Goal: Task Accomplishment & Management: Manage account settings

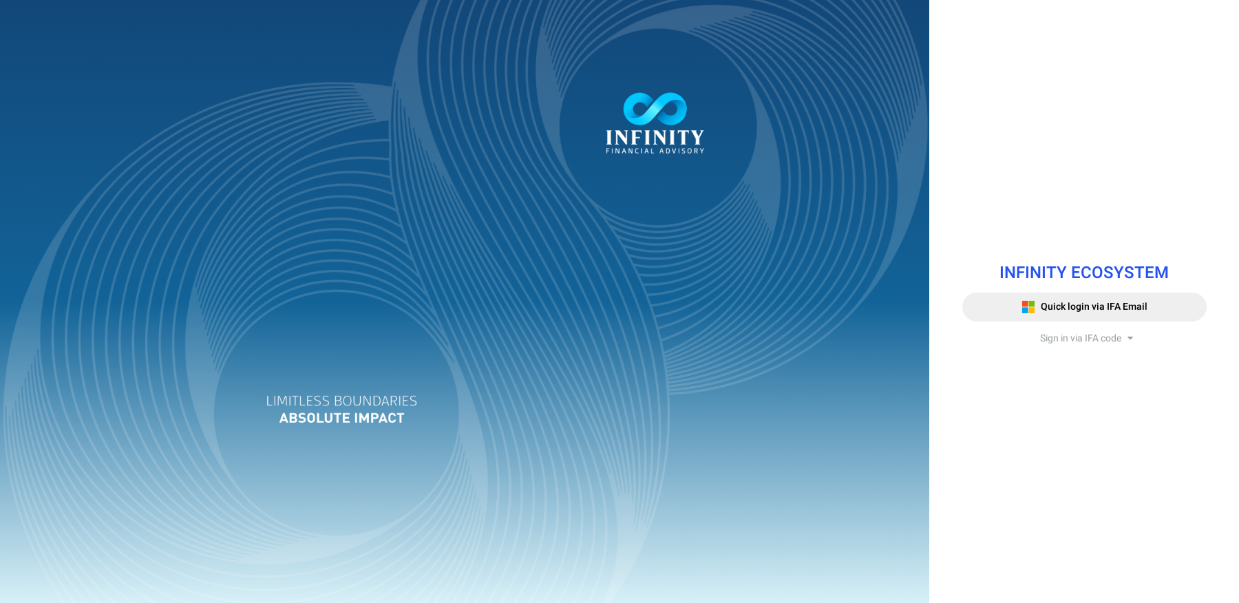
click at [1076, 341] on span "Sign in via IFA code" at bounding box center [1080, 338] width 81 height 14
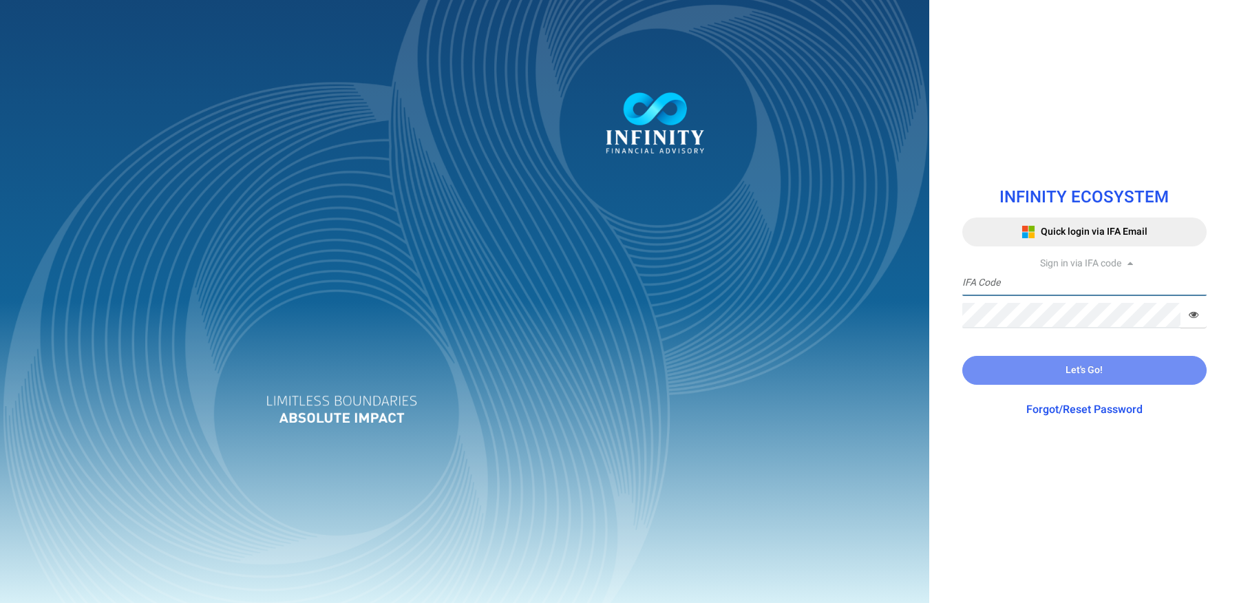
click at [1028, 286] on input "text" at bounding box center [1085, 283] width 244 height 25
type input "[PERSON_NAME].SIM"
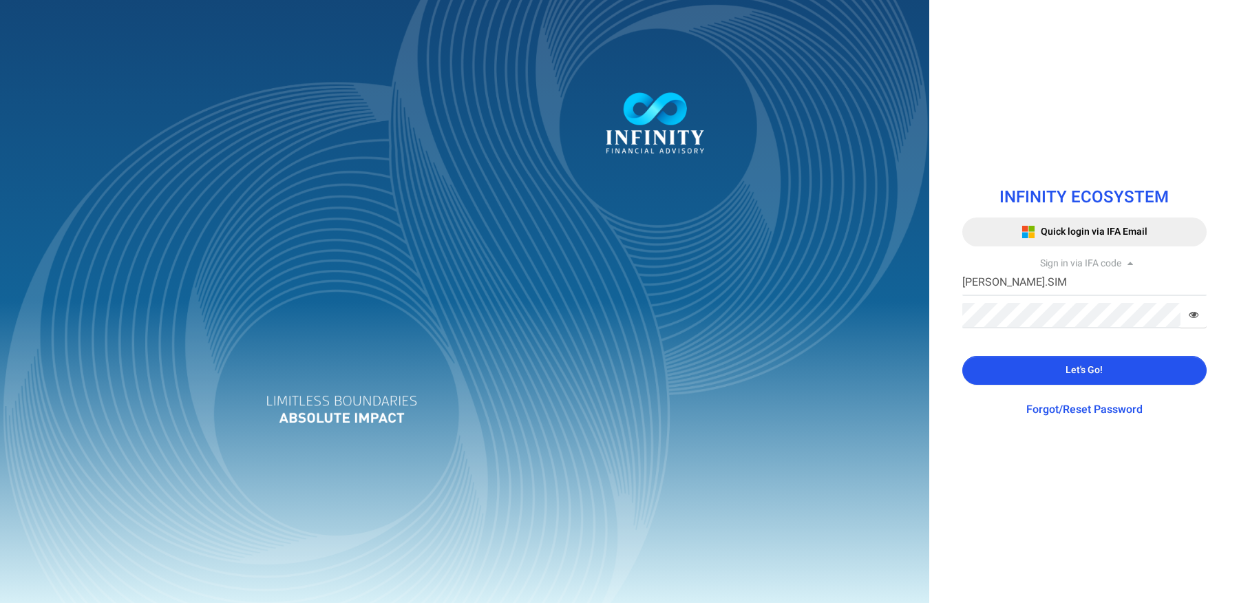
click at [1055, 377] on button "Let's Go!" at bounding box center [1085, 370] width 244 height 29
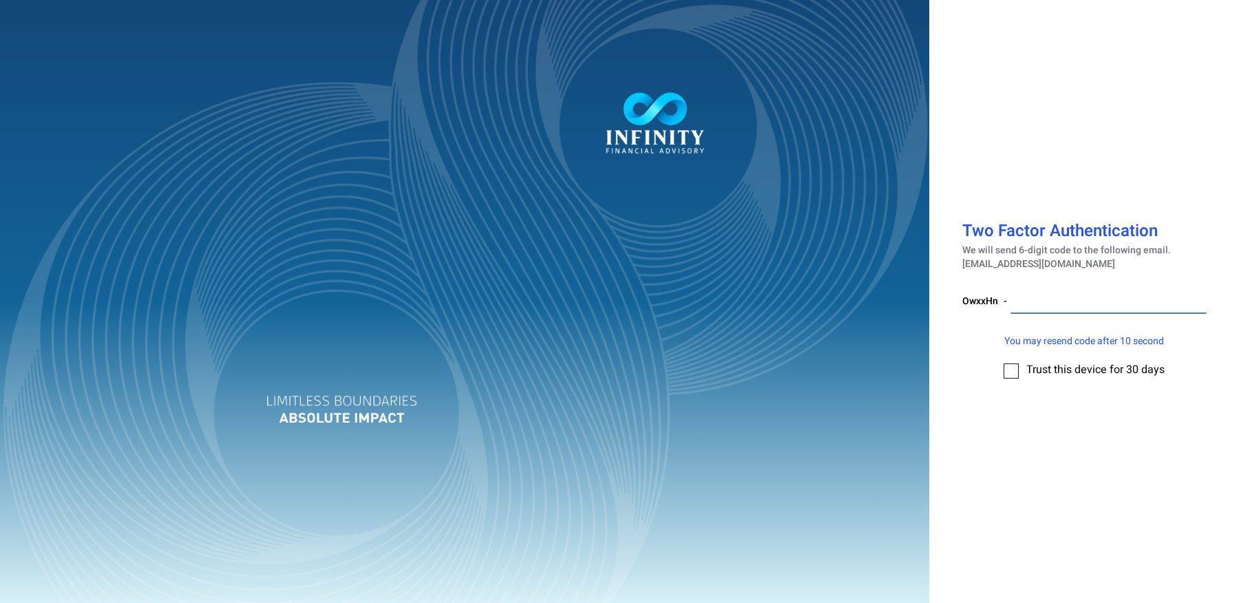
click at [1053, 301] on input "number" at bounding box center [1109, 300] width 196 height 25
paste input "105378"
type input "105378"
